Goal: Navigation & Orientation: Find specific page/section

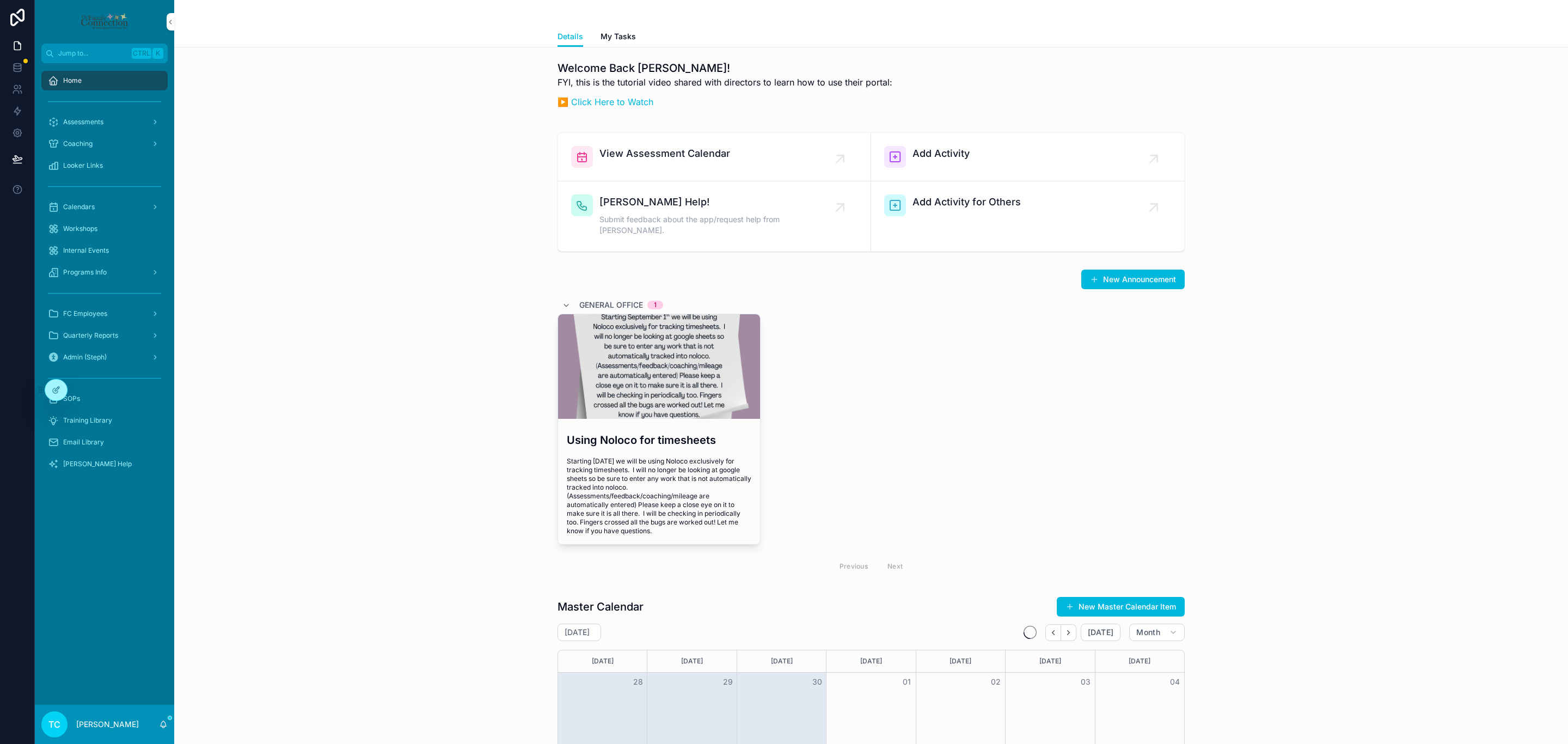
click at [0, 0] on div at bounding box center [0, 0] width 0 height 0
click at [0, 0] on icon at bounding box center [0, 0] width 0 height 0
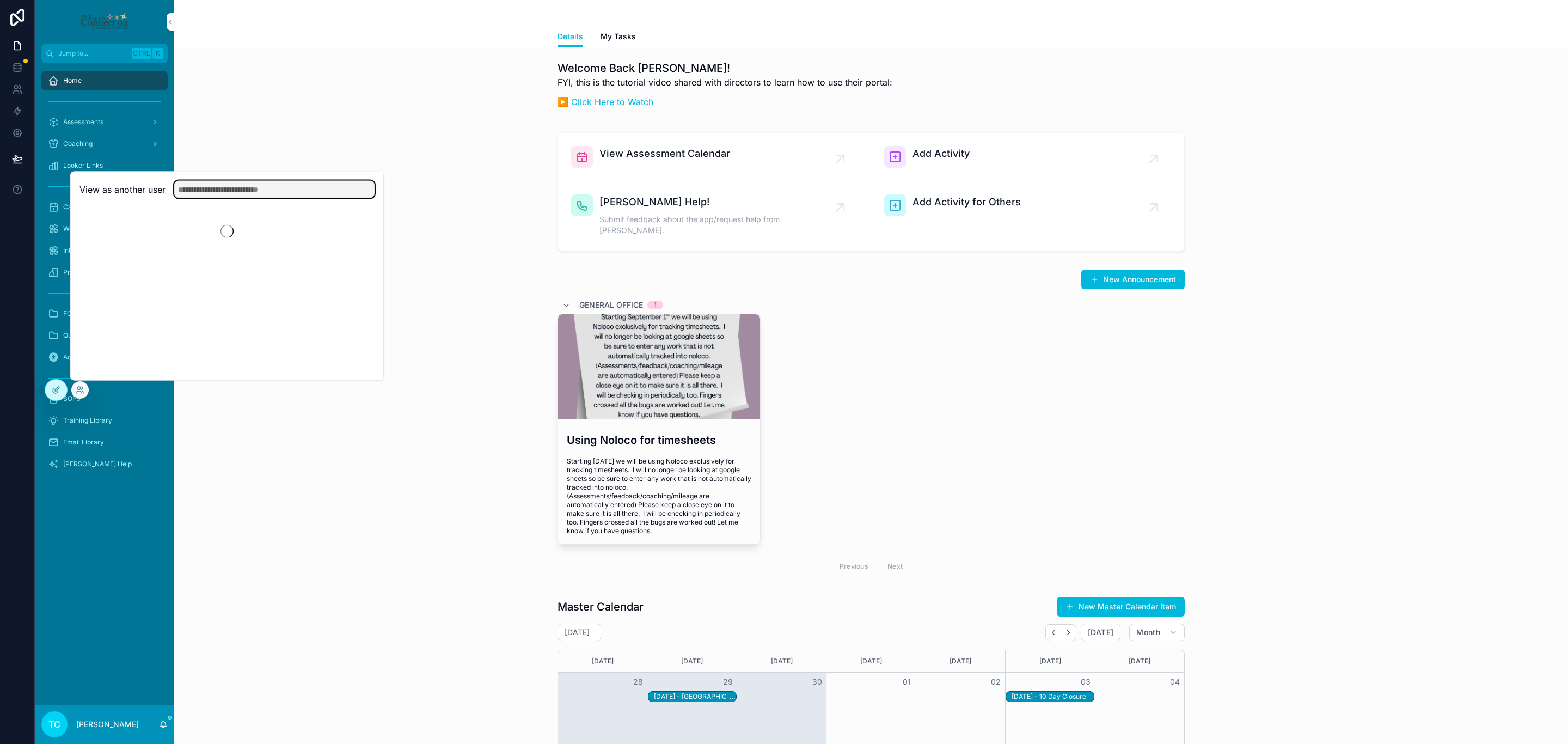
click at [286, 189] on input "text" at bounding box center [274, 189] width 200 height 18
type input "*****"
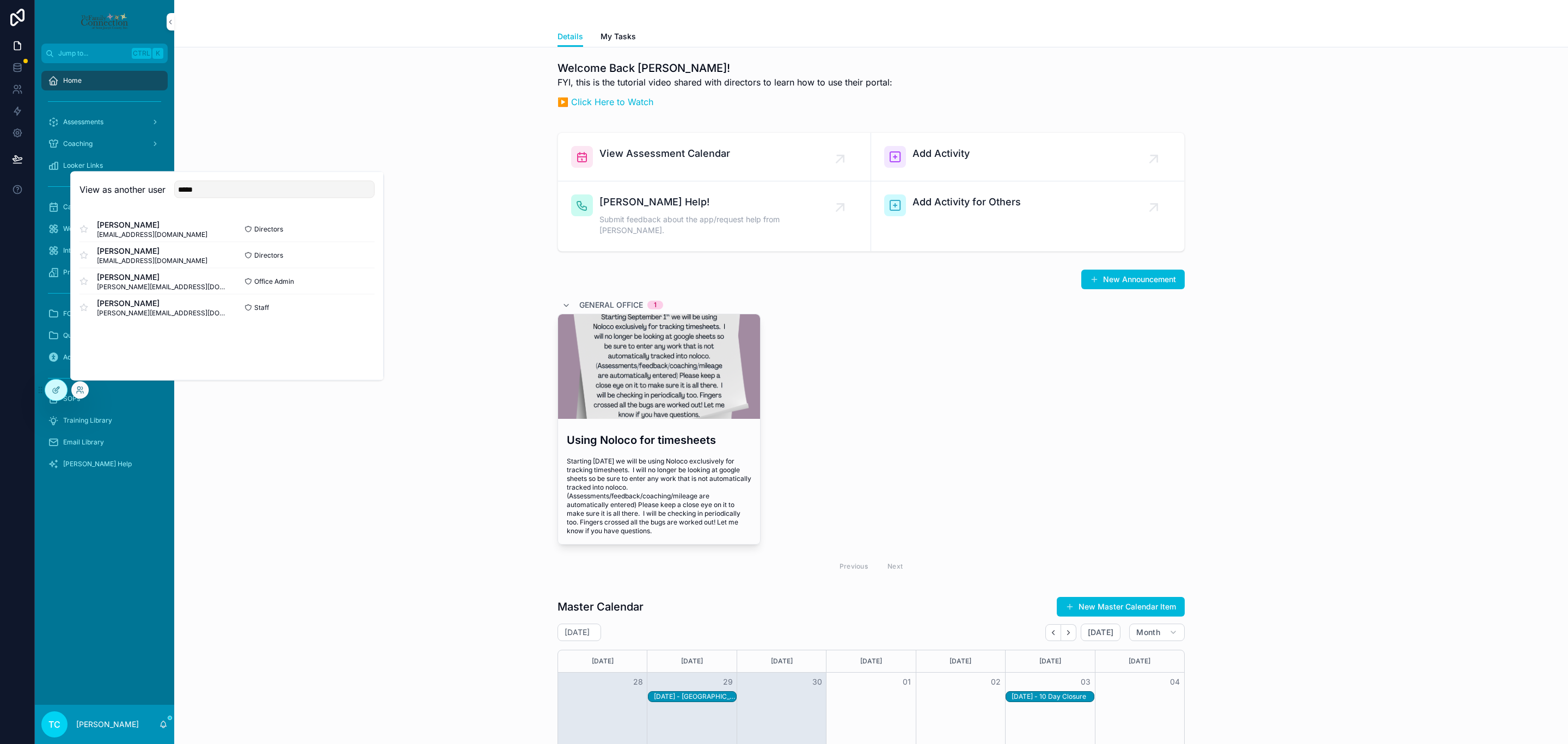
click at [0, 0] on button "Select" at bounding box center [0, 0] width 0 height 0
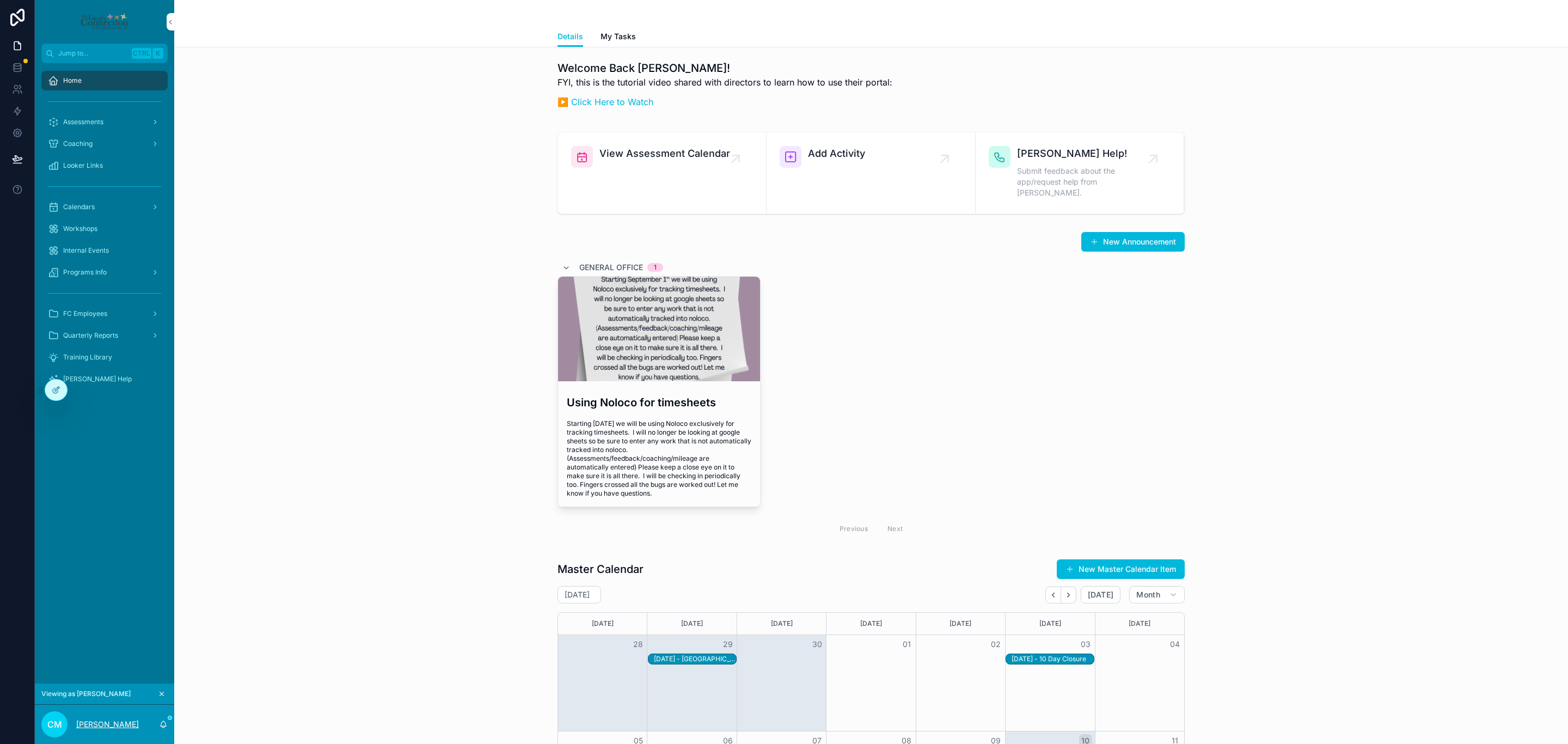
click at [103, 728] on p "[PERSON_NAME]" at bounding box center [107, 725] width 63 height 11
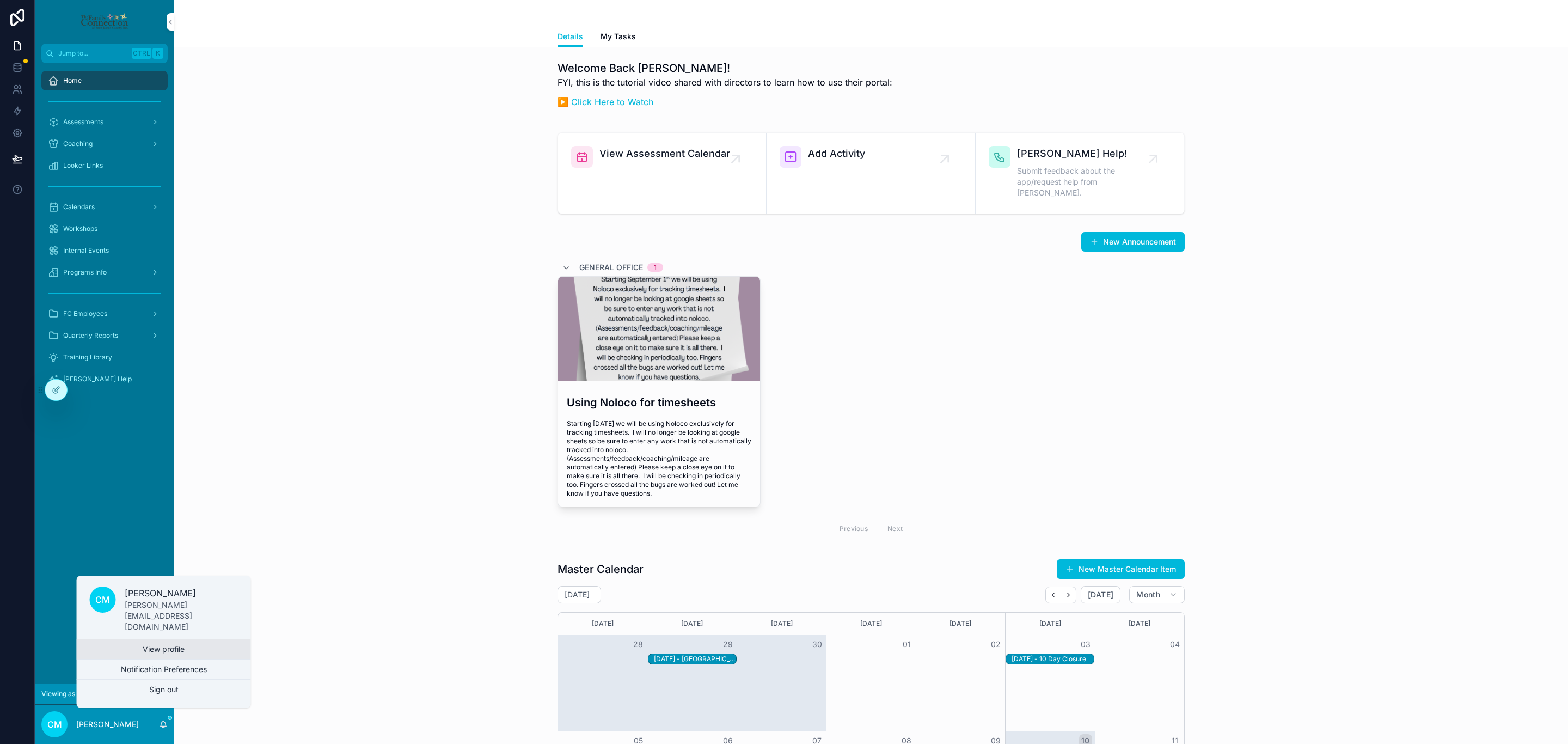
click at [175, 647] on link "View profile" at bounding box center [164, 649] width 174 height 19
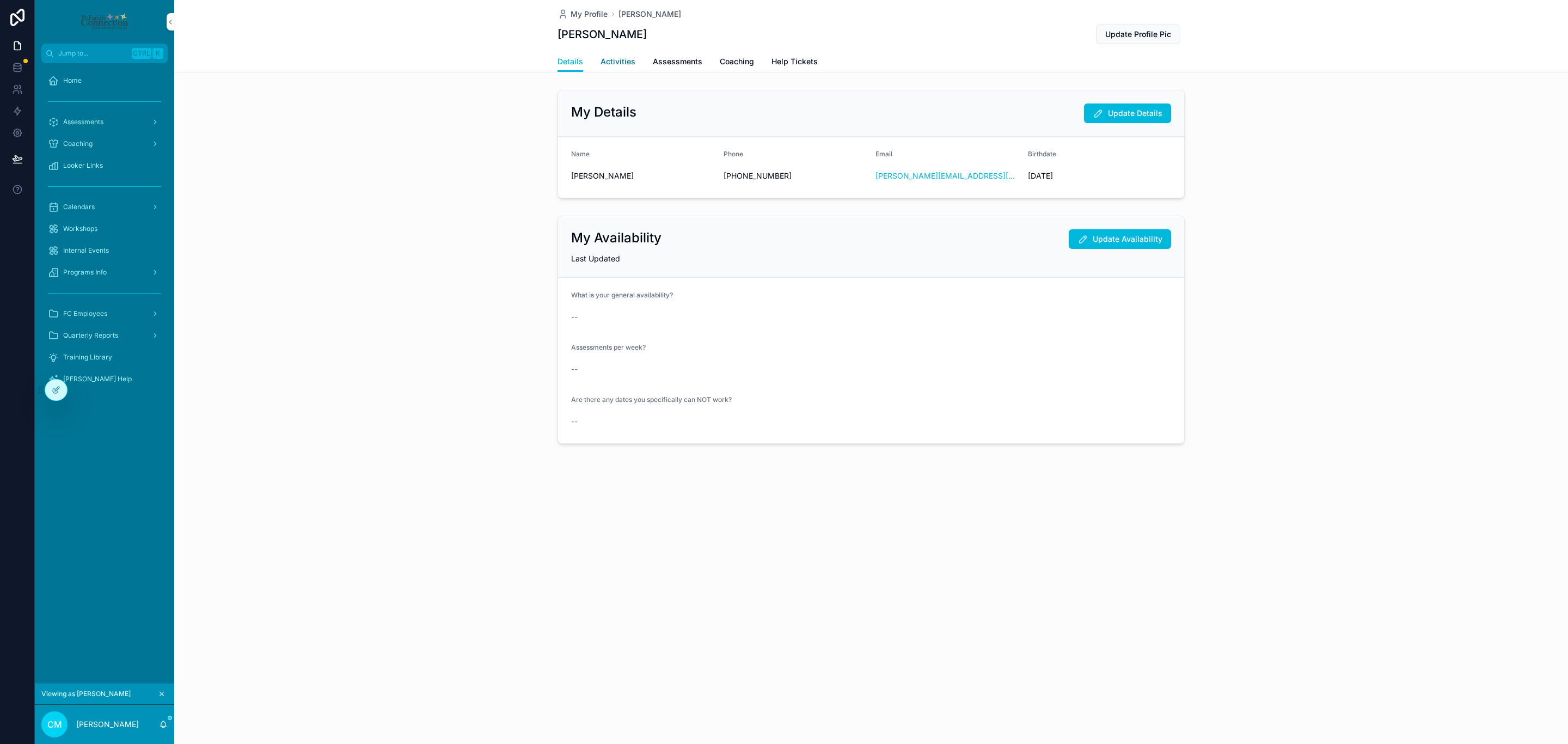
click at [612, 61] on span "Activities" at bounding box center [618, 61] width 35 height 11
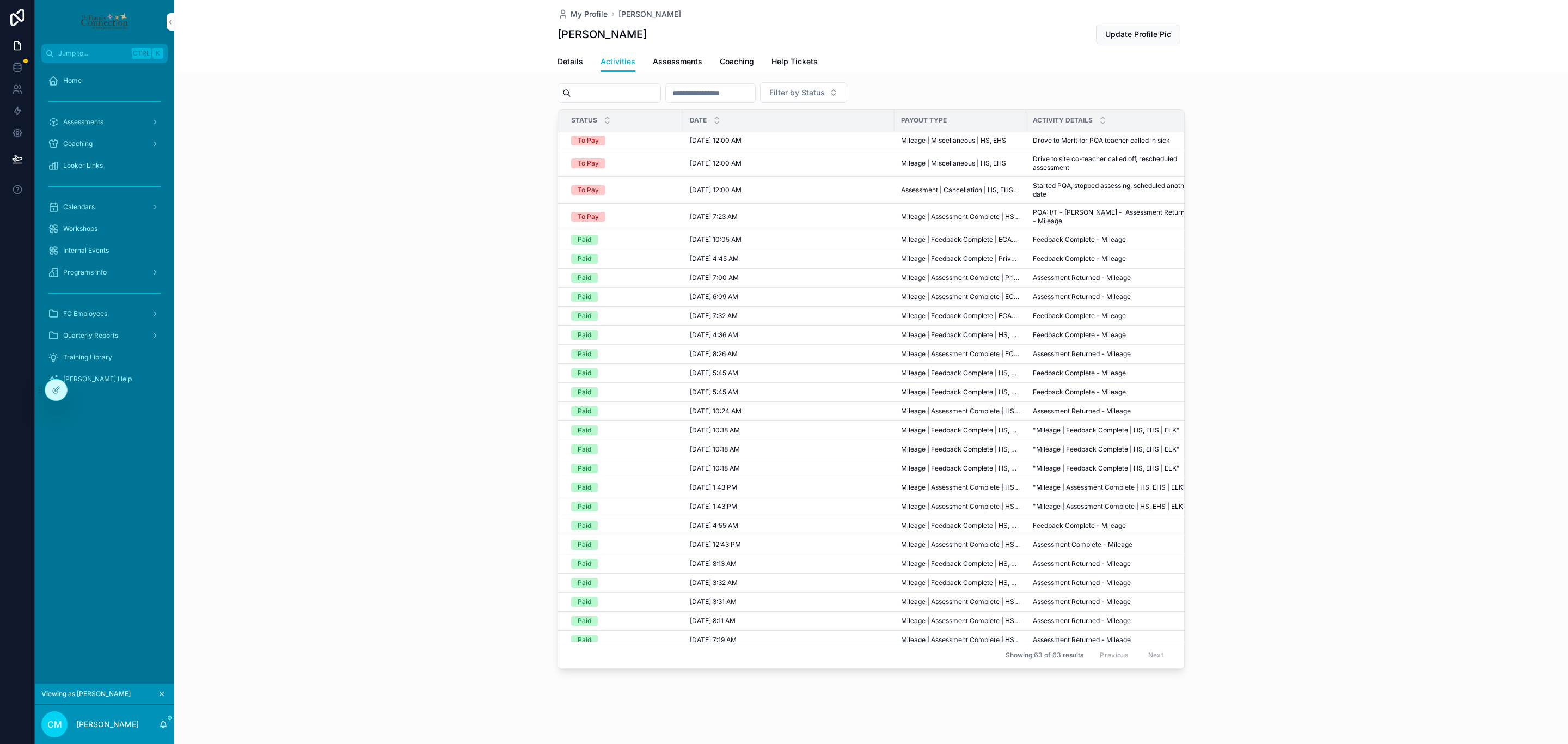
click at [311, 368] on div "New Activity Filter by Status Status Date Payout Type Activity Details Payout H…" at bounding box center [871, 362] width 1394 height 631
